Goal: Use online tool/utility

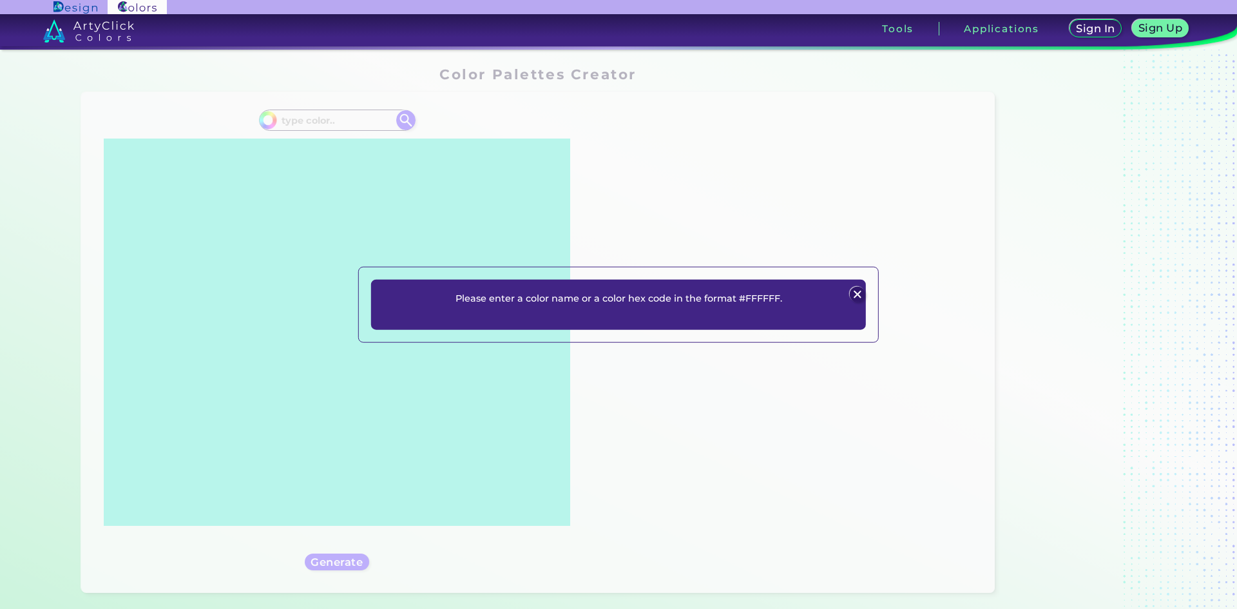
click at [314, 120] on div "Please enter a color name or a color hex code in the format #FFFFFF. Plans Sign…" at bounding box center [618, 304] width 1237 height 609
click at [856, 292] on img at bounding box center [856, 293] width 15 height 15
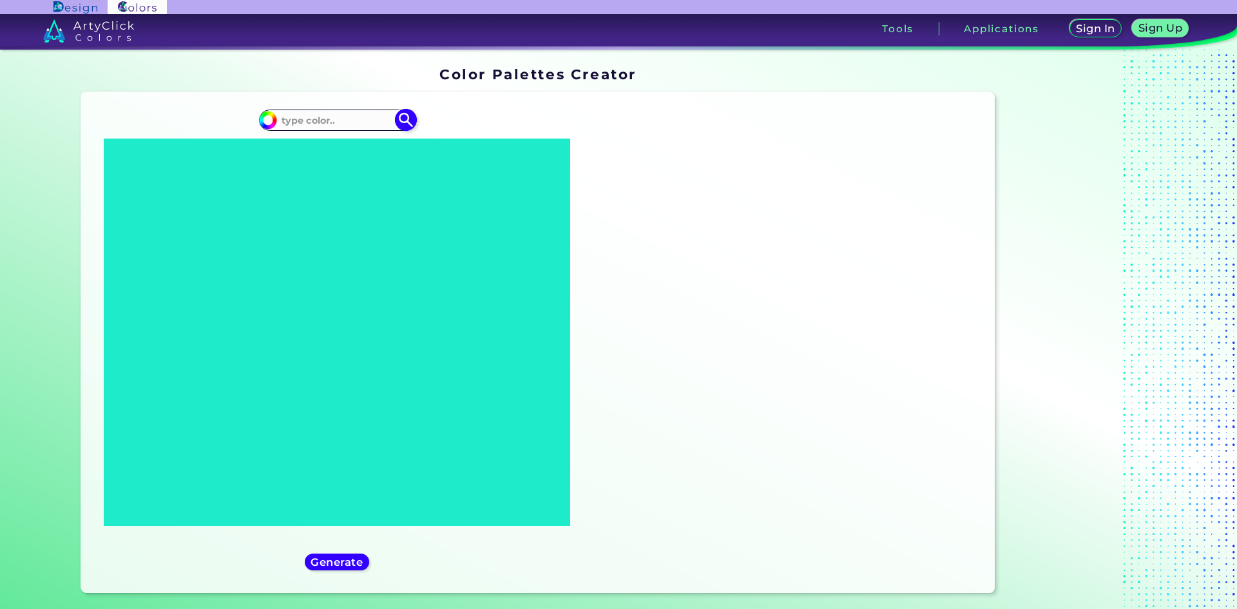
click at [332, 124] on input at bounding box center [337, 119] width 120 height 17
paste input "#305C7D"
type input "#305C7D"
click at [403, 115] on img at bounding box center [405, 120] width 23 height 23
type input "#305c7d"
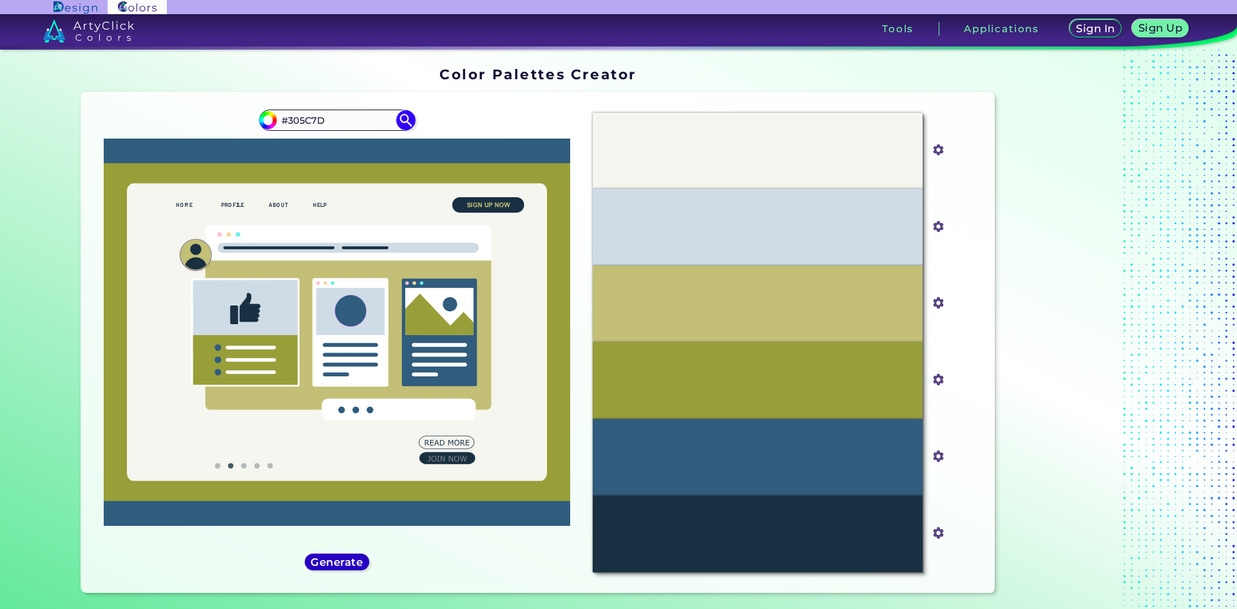
click at [313, 564] on h5 "Generate" at bounding box center [336, 562] width 47 height 10
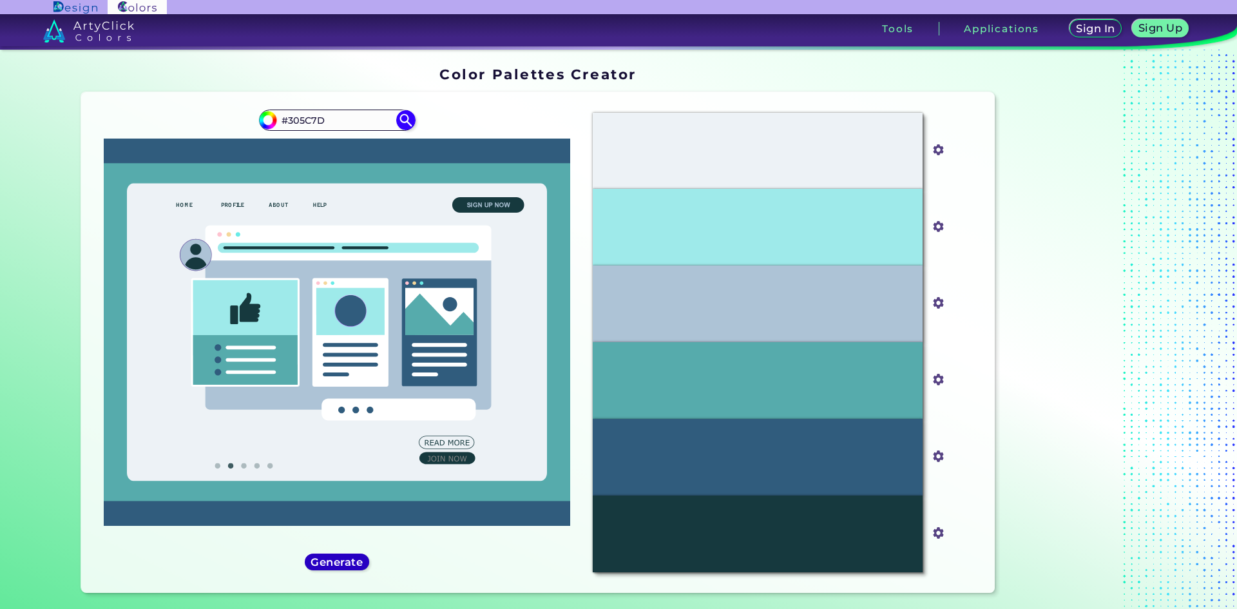
click at [314, 558] on h5 "Generate" at bounding box center [336, 562] width 47 height 10
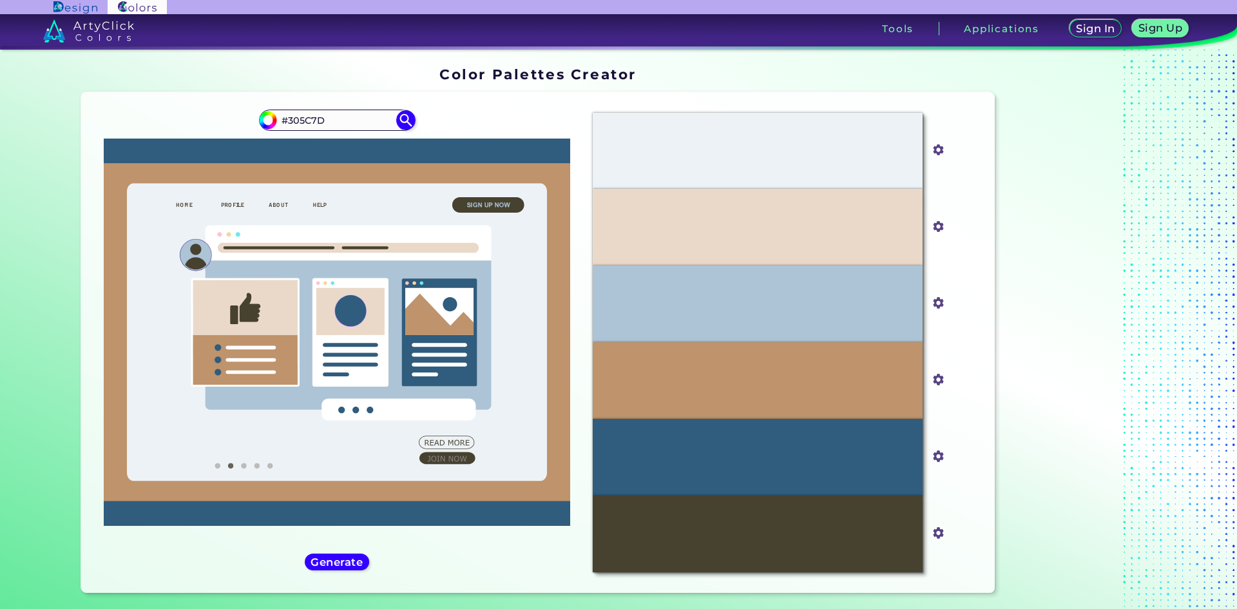
click at [318, 553] on div "#305c7d #305C7D" at bounding box center [337, 342] width 492 height 480
click at [322, 564] on h5 "Generate" at bounding box center [336, 562] width 47 height 10
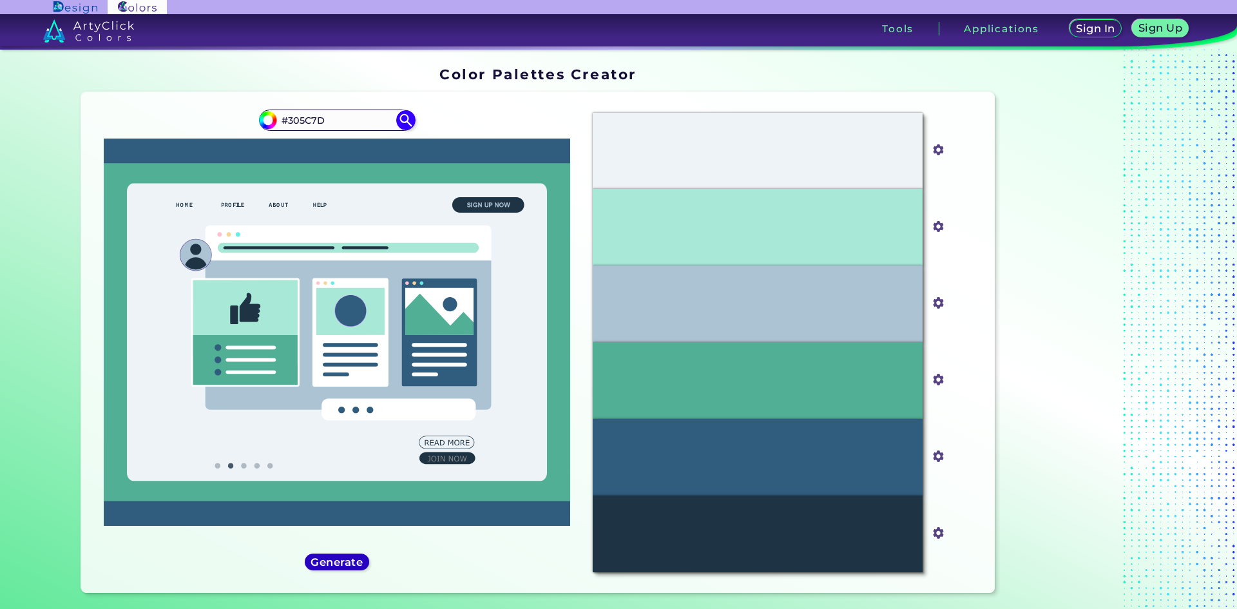
click at [323, 563] on h5 "Generate" at bounding box center [336, 561] width 53 height 11
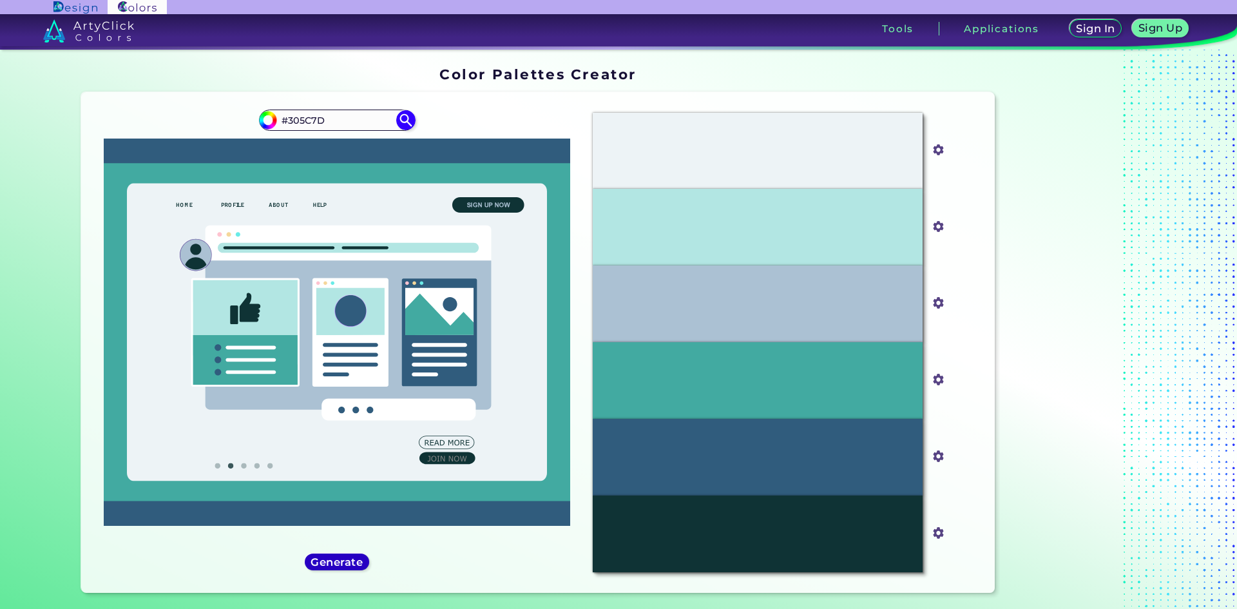
click at [323, 561] on h5 "Generate" at bounding box center [336, 562] width 47 height 10
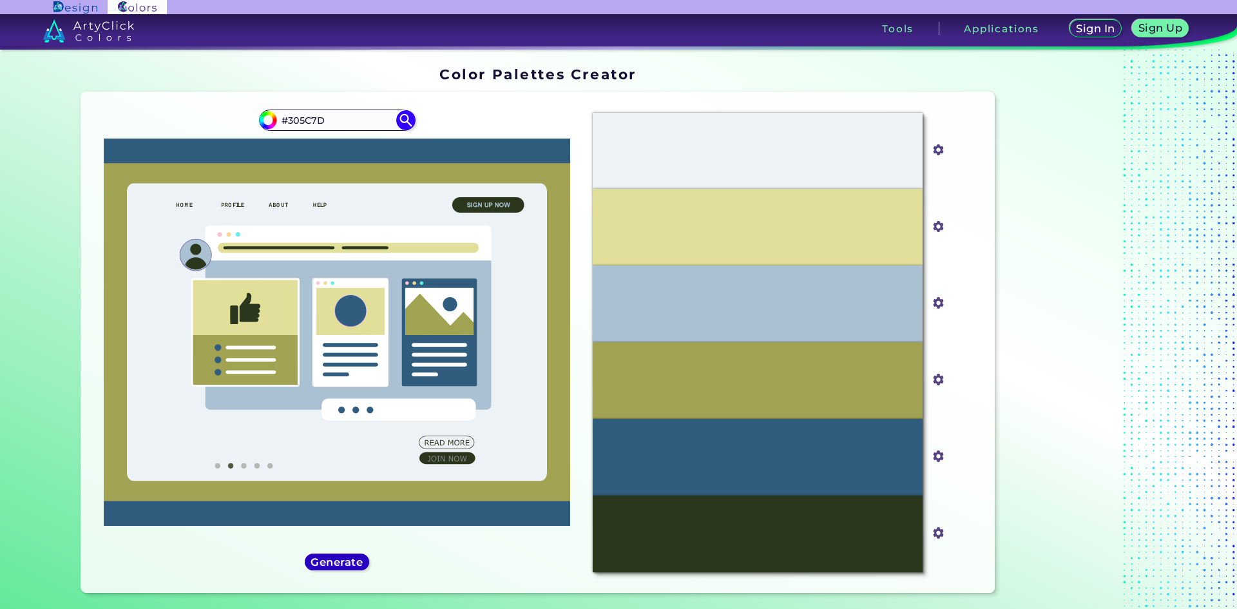
click at [344, 558] on h5 "Generate" at bounding box center [337, 562] width 48 height 10
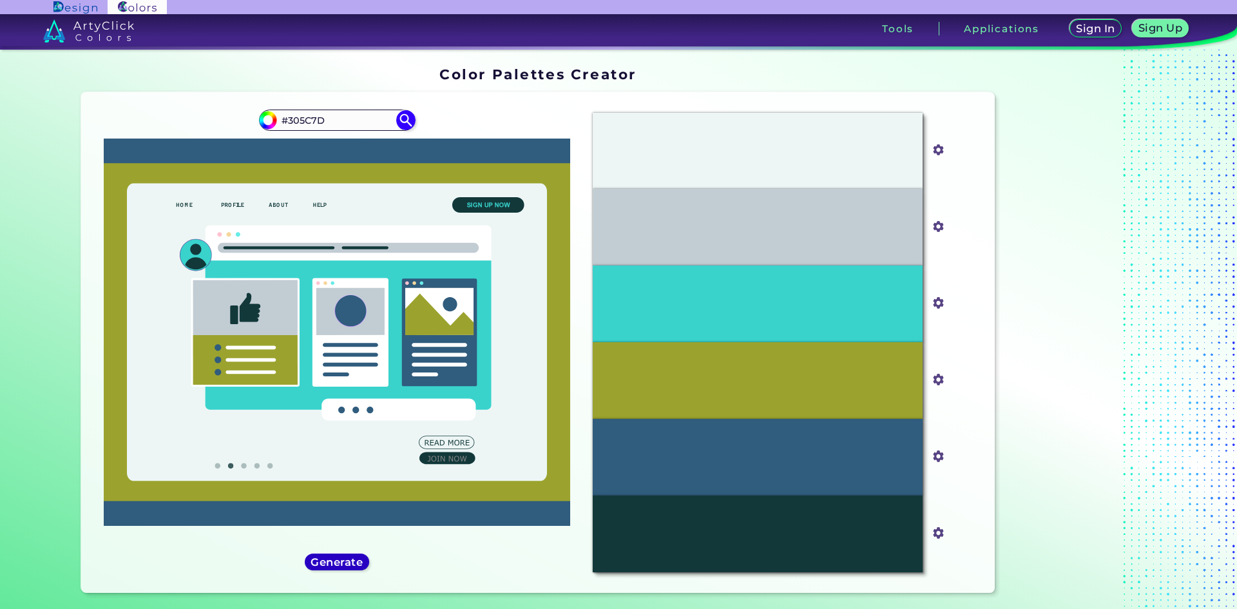
click at [338, 561] on h5 "Generate" at bounding box center [336, 562] width 47 height 10
